Goal: Find specific page/section: Find specific page/section

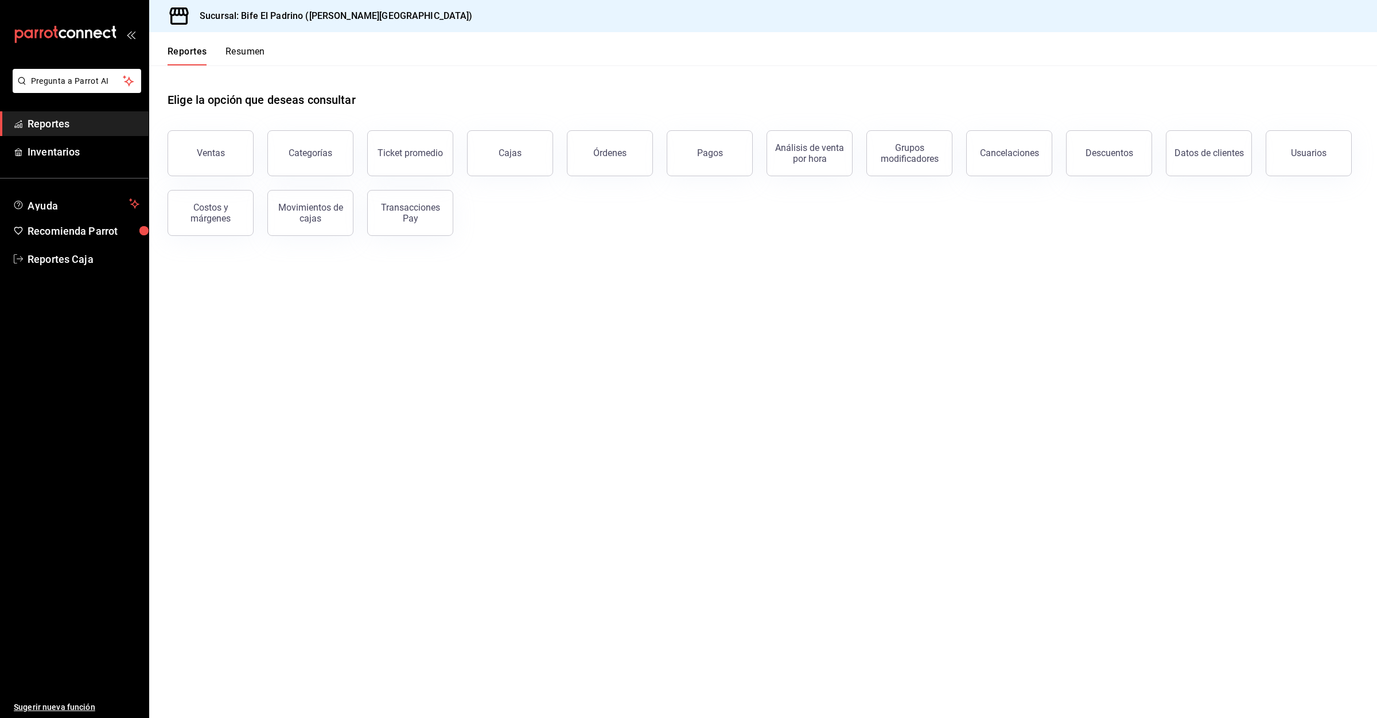
click at [52, 126] on span "Reportes" at bounding box center [84, 123] width 112 height 15
click at [219, 161] on button "Ventas" at bounding box center [211, 153] width 86 height 46
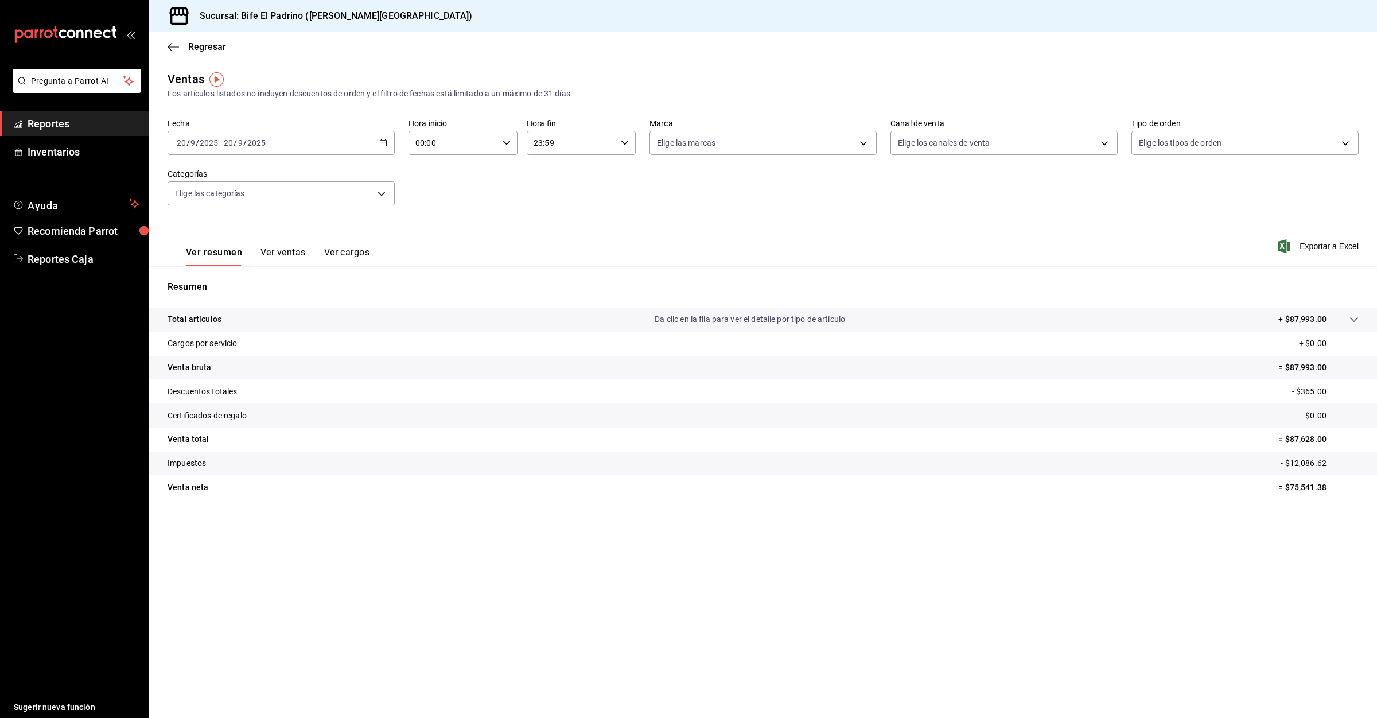
click at [61, 117] on span "Reportes" at bounding box center [84, 123] width 112 height 15
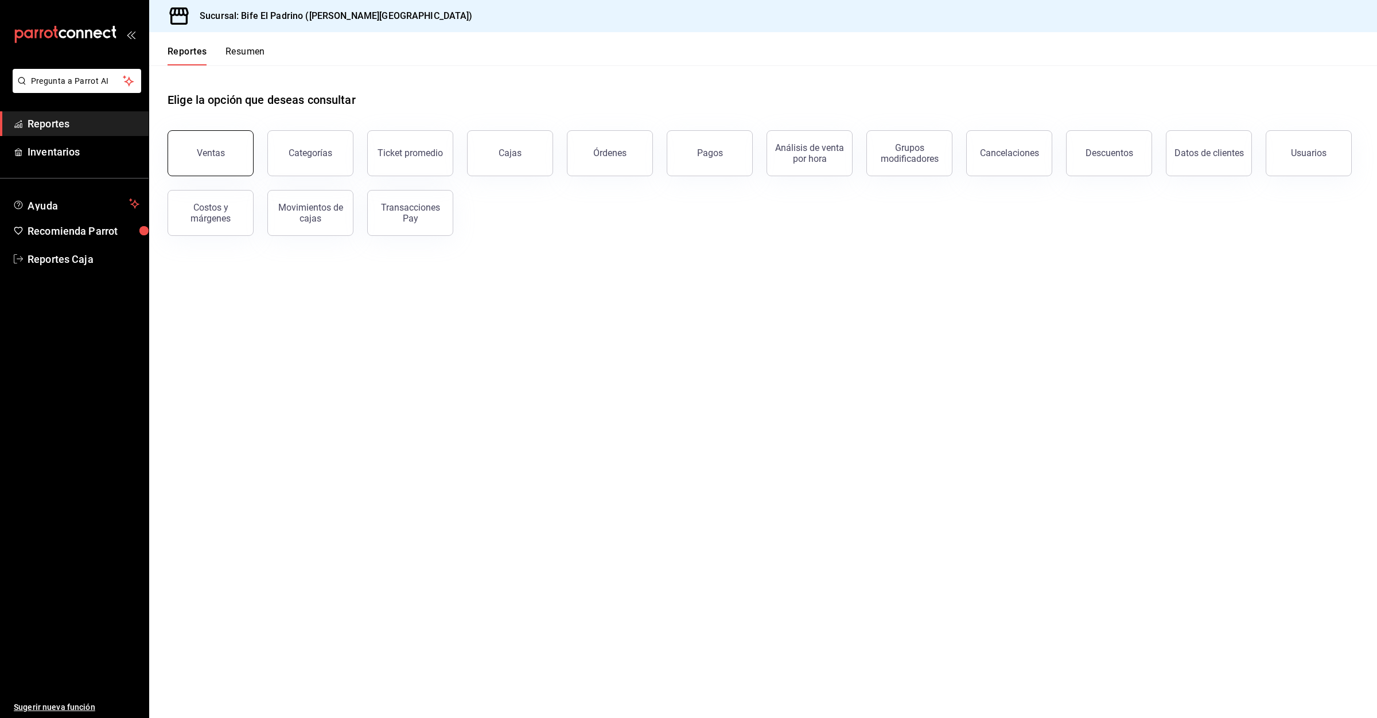
click at [205, 162] on button "Ventas" at bounding box center [211, 153] width 86 height 46
